Goal: Check status

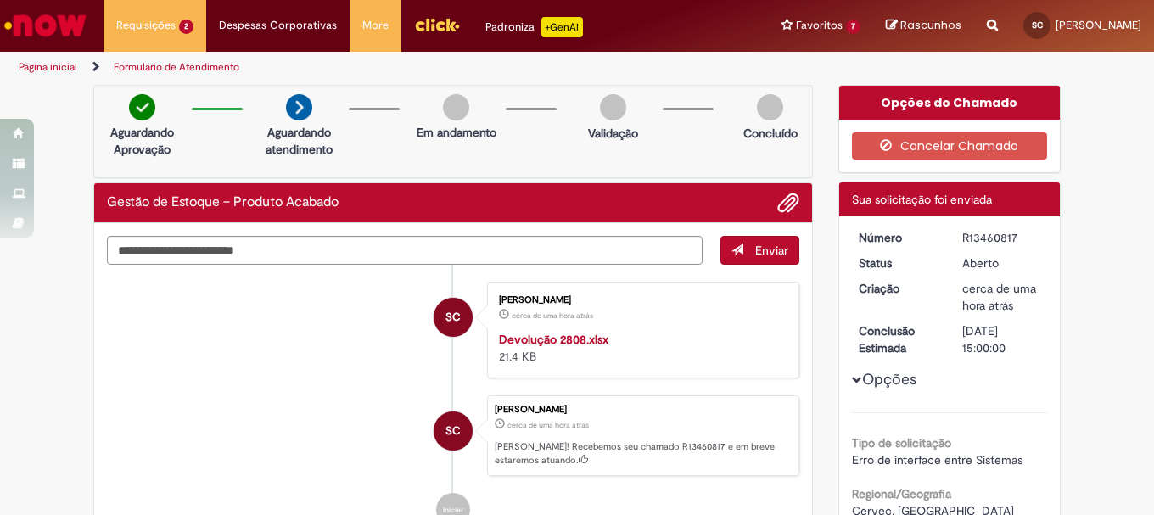
click at [206, 404] on li "SC Suelen Ribeiro Da Silva Cruz cerca de uma hora atrás cerca de uma hora atrás…" at bounding box center [453, 435] width 692 height 81
drag, startPoint x: 956, startPoint y: 237, endPoint x: 1017, endPoint y: 233, distance: 61.2
click at [1017, 233] on div "R13460817" at bounding box center [1001, 237] width 79 height 17
copy div "R13460817"
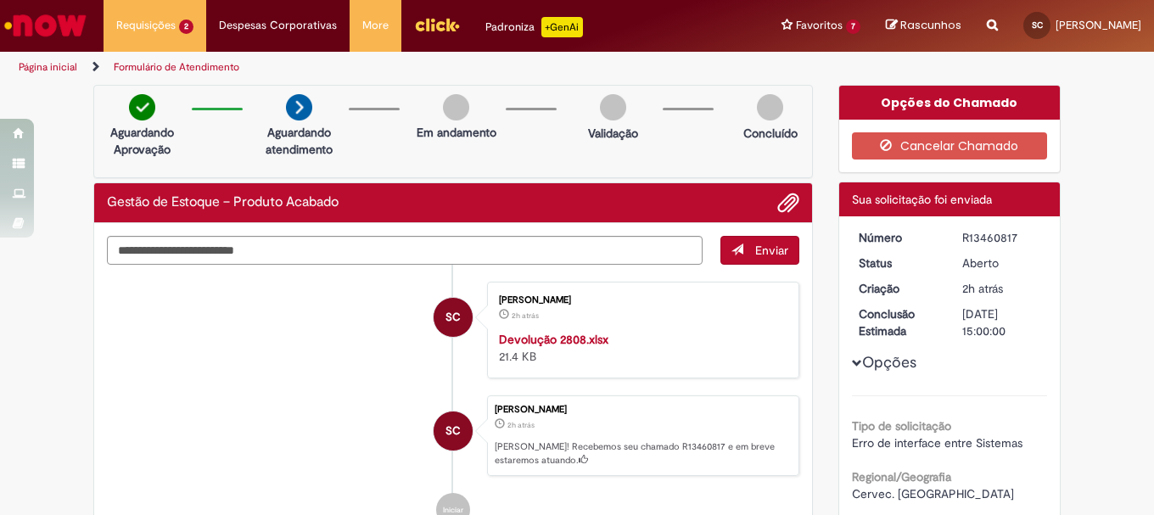
click at [160, 373] on li "SC Suelen Ribeiro Da Silva Cruz 2h atrás 2 horas atrás Devolução 2808.xlsx 21.4…" at bounding box center [453, 330] width 692 height 97
click at [235, 350] on li "SC Suelen Ribeiro Da Silva Cruz 2h atrás 2 horas atrás Devolução 2808.xlsx 21.4…" at bounding box center [453, 330] width 692 height 97
click at [691, 328] on div "Suelen Ribeiro Da Silva Cruz 2h atrás 2 horas atrás Devolução 2808.xlsx 21.4 KB" at bounding box center [643, 330] width 302 height 87
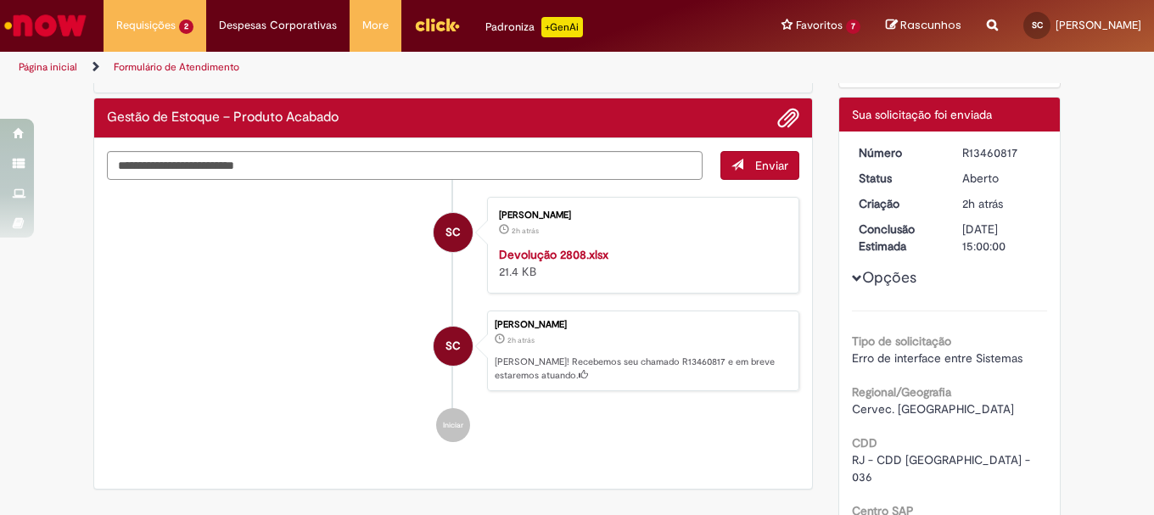
scroll to position [170, 0]
